Goal: Task Accomplishment & Management: Use online tool/utility

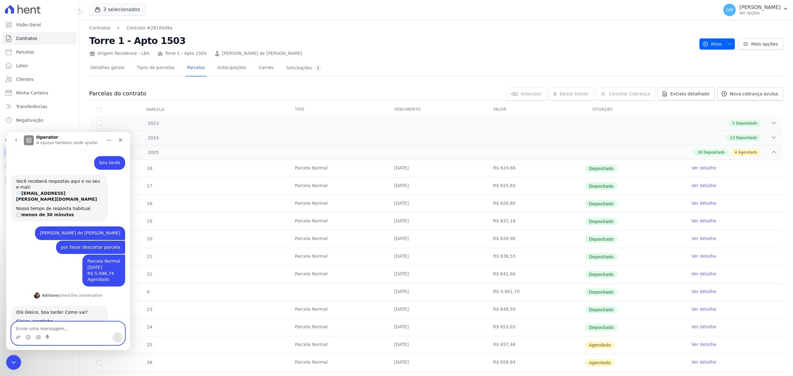
scroll to position [20, 0]
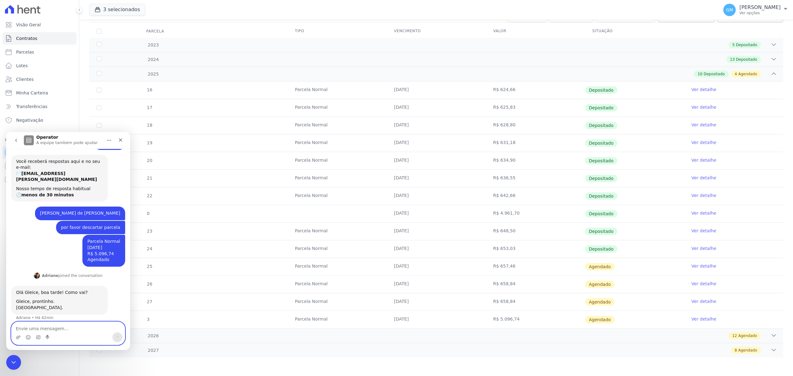
click at [70, 332] on textarea "Envie uma mensagem..." at bounding box center [67, 327] width 113 height 11
type textarea "obrigada"
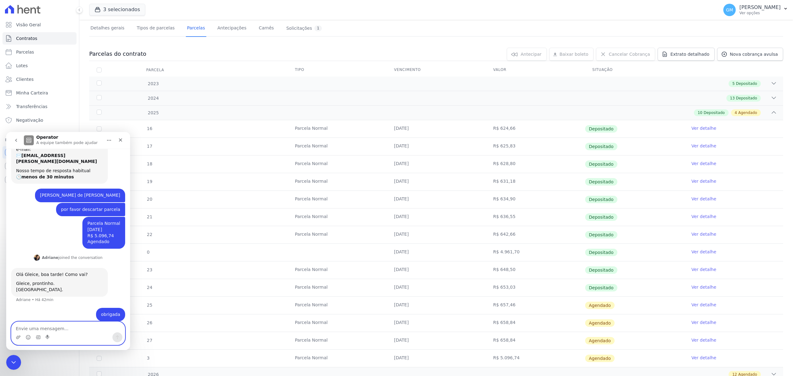
scroll to position [0, 0]
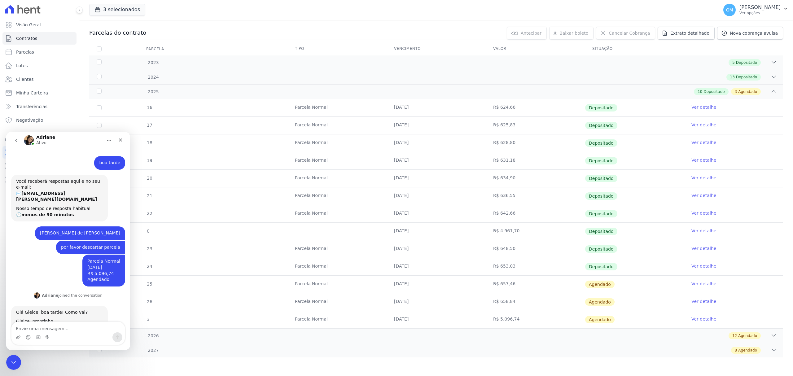
scroll to position [38, 0]
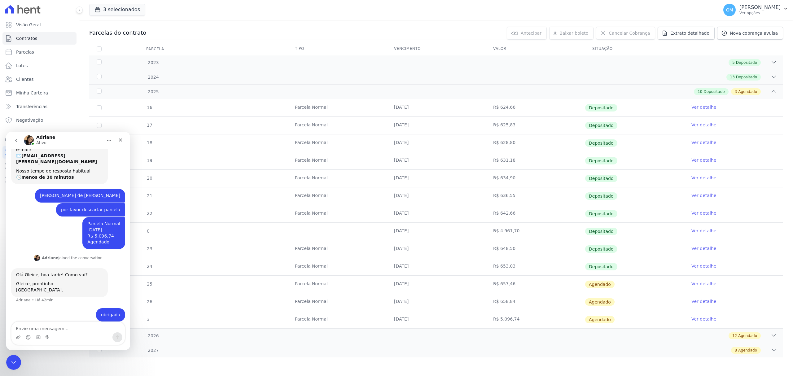
scroll to position [38, 0]
click at [76, 331] on textarea "Envie uma mensagem..." at bounding box center [67, 327] width 113 height 11
click at [76, 330] on textarea "Envie uma mensagem..." at bounding box center [67, 327] width 113 height 11
type textarea "mas ainda aparece pra mim"
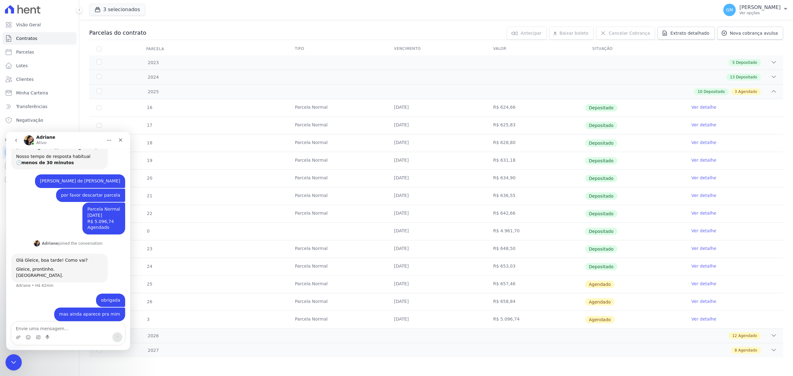
click at [10, 362] on icon "Encerramento do Messenger da Intercom" at bounding box center [12, 361] width 7 height 7
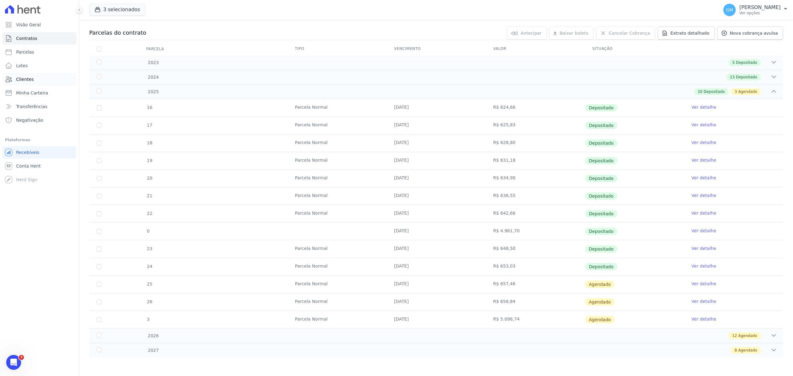
click at [43, 77] on link "Clientes" at bounding box center [39, 79] width 74 height 12
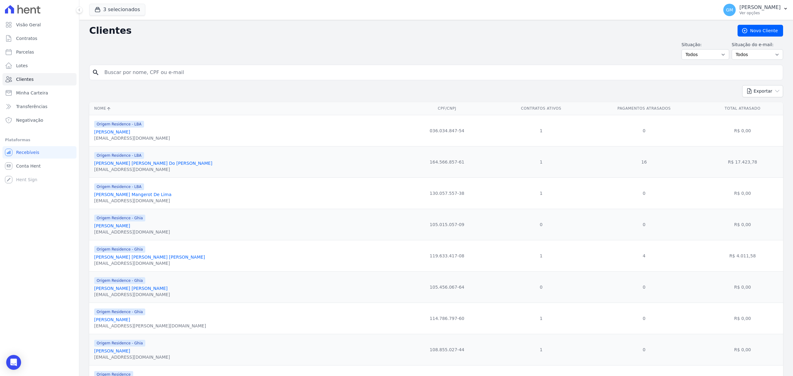
click at [155, 77] on input "search" at bounding box center [441, 72] width 680 height 12
type input "Antonio Correa Gomes Junior"
drag, startPoint x: 172, startPoint y: 76, endPoint x: 94, endPoint y: 75, distance: 78.7
click at [94, 75] on div "search Antonio Correa Gomes Junior" at bounding box center [436, 72] width 694 height 15
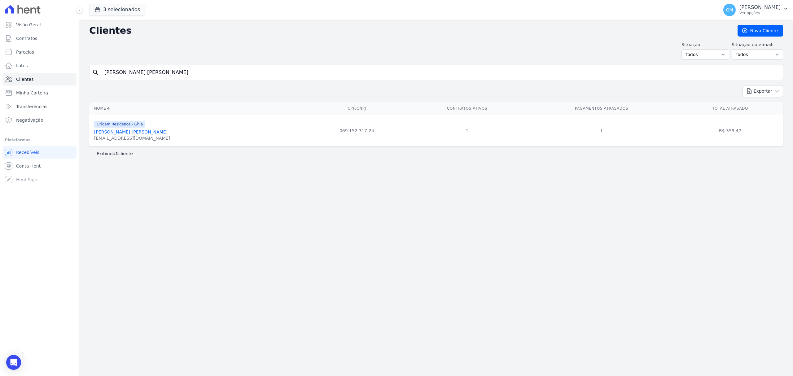
click at [146, 133] on link "Antônio Correa Gomes Junior" at bounding box center [130, 132] width 73 height 5
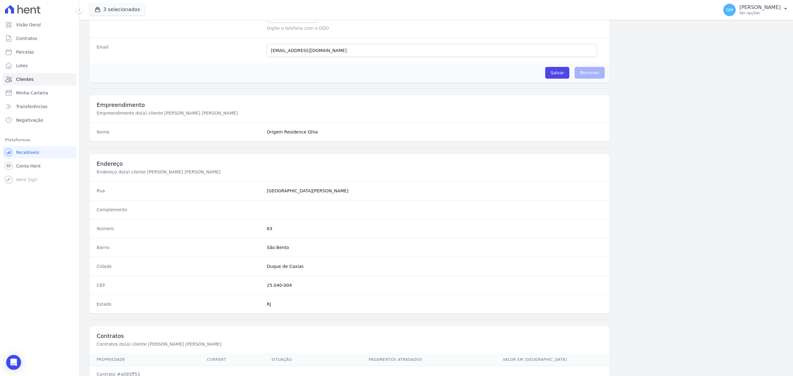
scroll to position [206, 0]
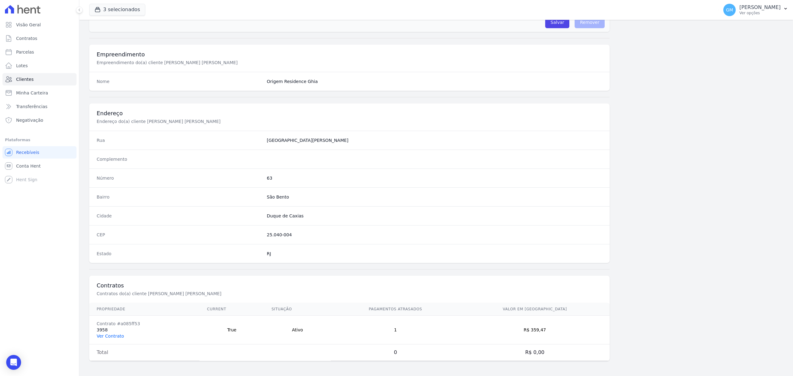
click at [118, 334] on link "Ver Contrato" at bounding box center [110, 336] width 27 height 5
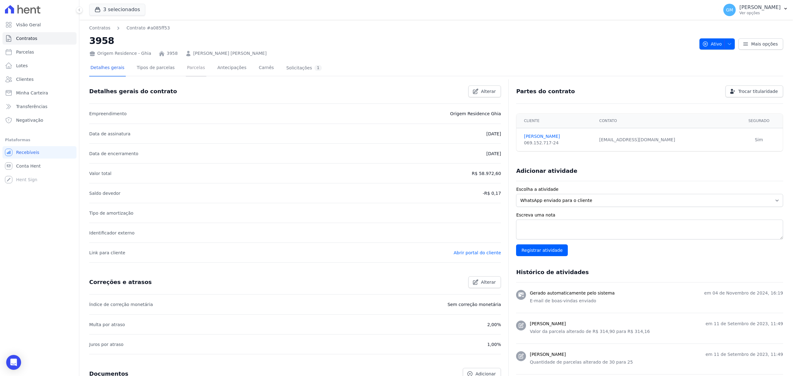
click at [186, 70] on link "Parcelas" at bounding box center [196, 68] width 20 height 16
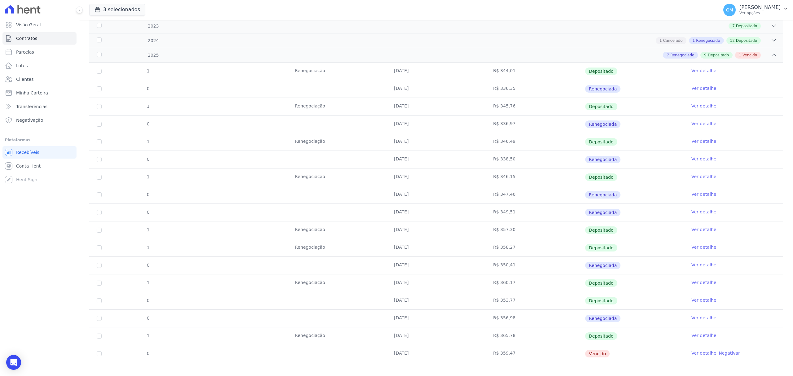
scroll to position [104, 0]
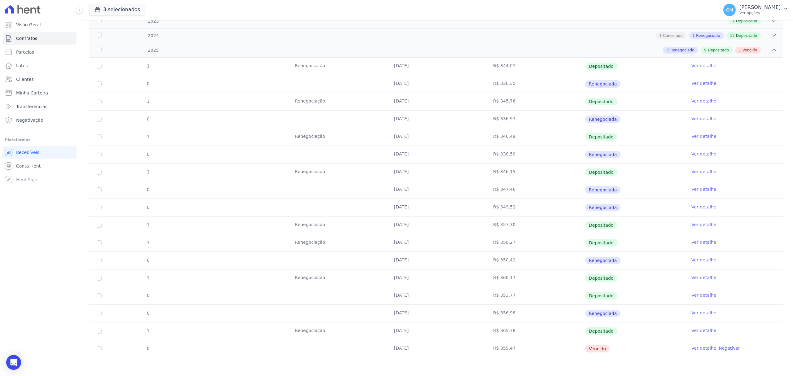
click at [701, 347] on link "Ver detalhe" at bounding box center [704, 348] width 25 height 6
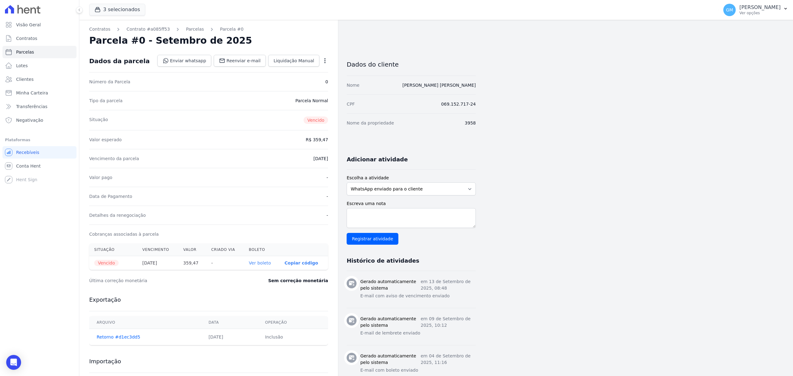
click at [325, 58] on icon "button" at bounding box center [325, 61] width 6 height 6
click at [296, 100] on link "Renegociar" at bounding box center [298, 102] width 55 height 11
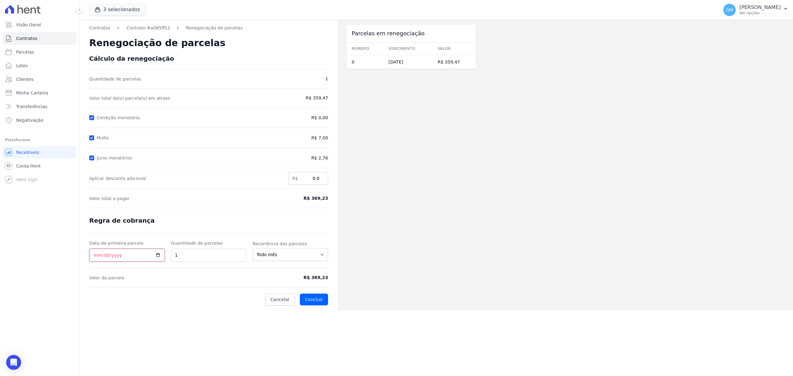
click at [156, 257] on input "Data da primeira parcela" at bounding box center [127, 255] width 76 height 13
type input "[DATE]"
click at [306, 303] on button "Concluir" at bounding box center [314, 300] width 28 height 12
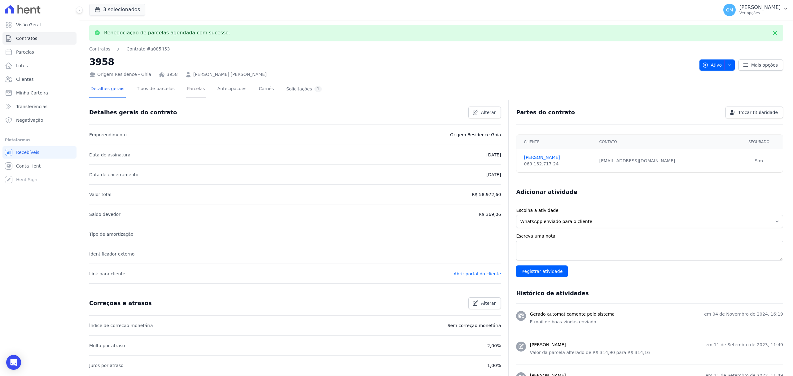
click at [192, 86] on link "Parcelas" at bounding box center [196, 89] width 20 height 16
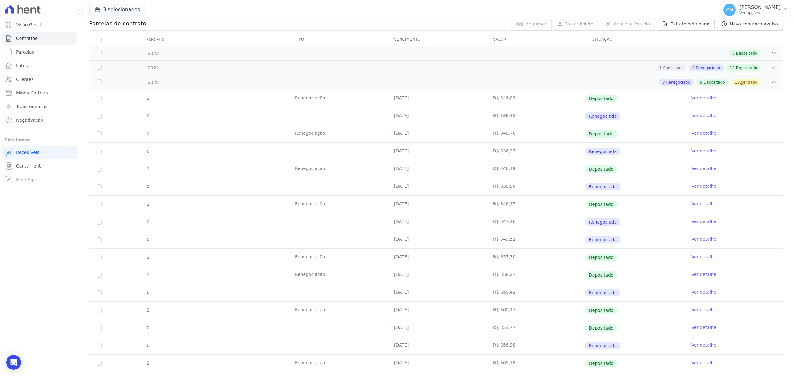
scroll to position [122, 0]
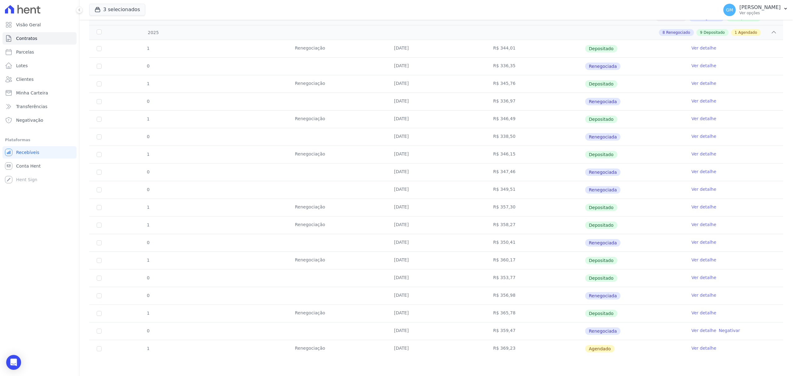
click at [698, 349] on link "Ver detalhe" at bounding box center [704, 348] width 25 height 6
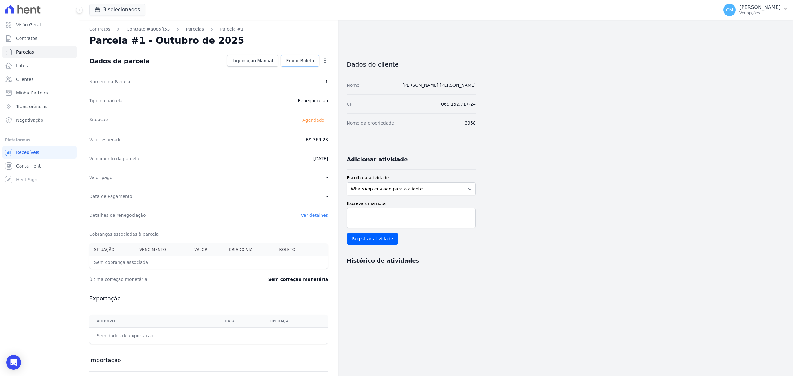
click at [304, 59] on span "Emitir Boleto" at bounding box center [300, 61] width 28 height 6
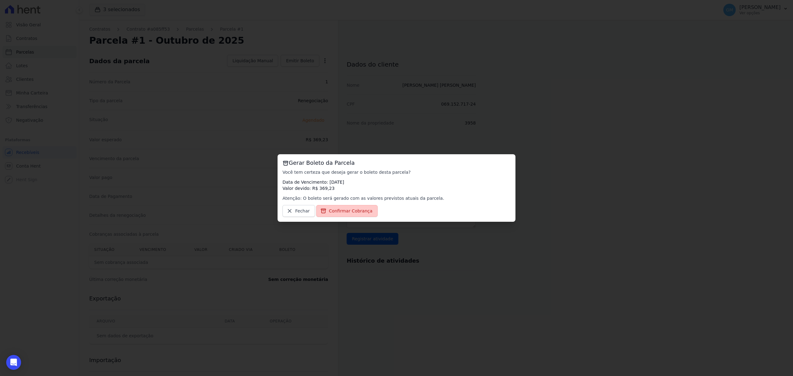
click at [357, 211] on span "Confirmar Cobrança" at bounding box center [351, 211] width 44 height 6
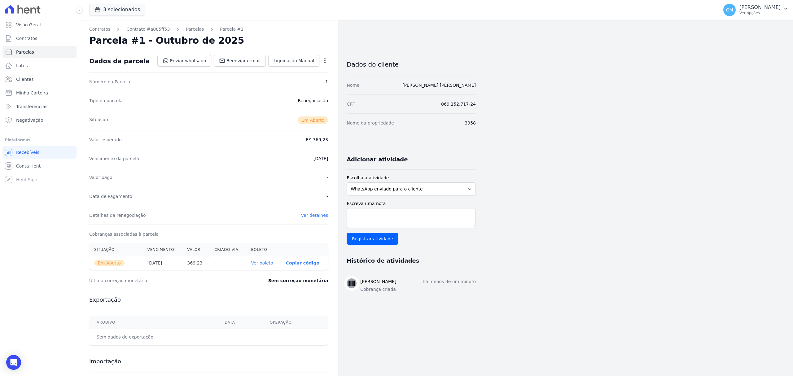
click at [335, 209] on div "Contratos Contrato #a085ff53 Parcelas Parcela #1 Parcela #1 - Outubro de 2025 D…" at bounding box center [208, 220] width 259 height 400
click at [262, 263] on link "Ver boleto" at bounding box center [262, 263] width 22 height 5
